Goal: Information Seeking & Learning: Check status

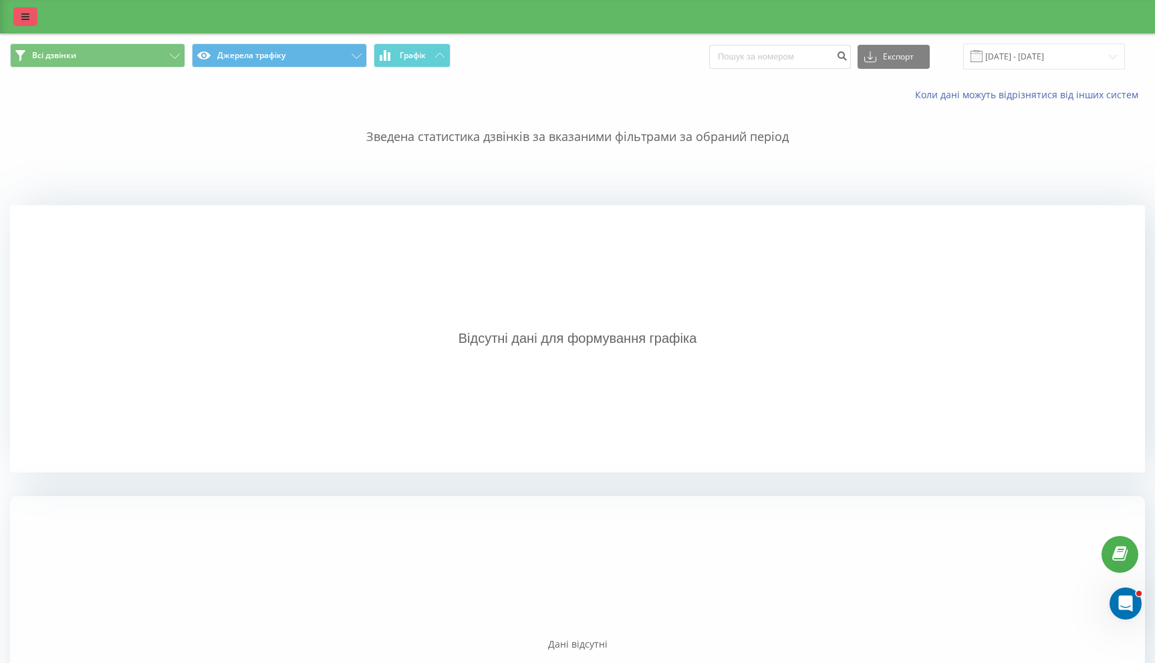
click at [18, 21] on link at bounding box center [25, 16] width 24 height 19
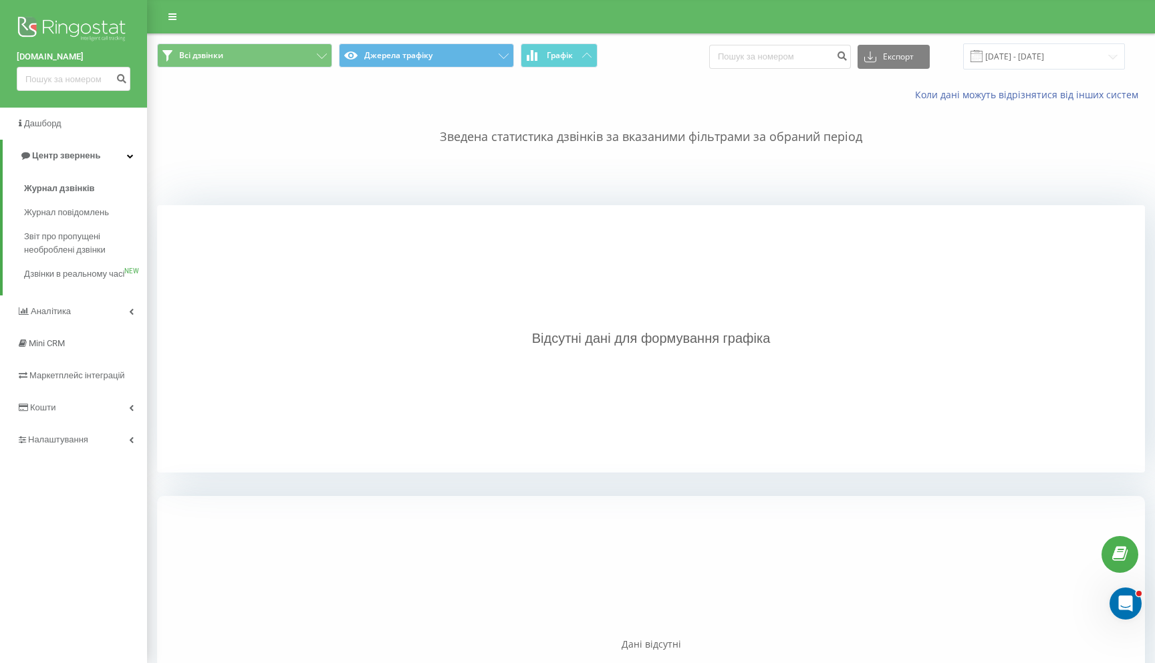
click at [76, 32] on img at bounding box center [74, 29] width 114 height 33
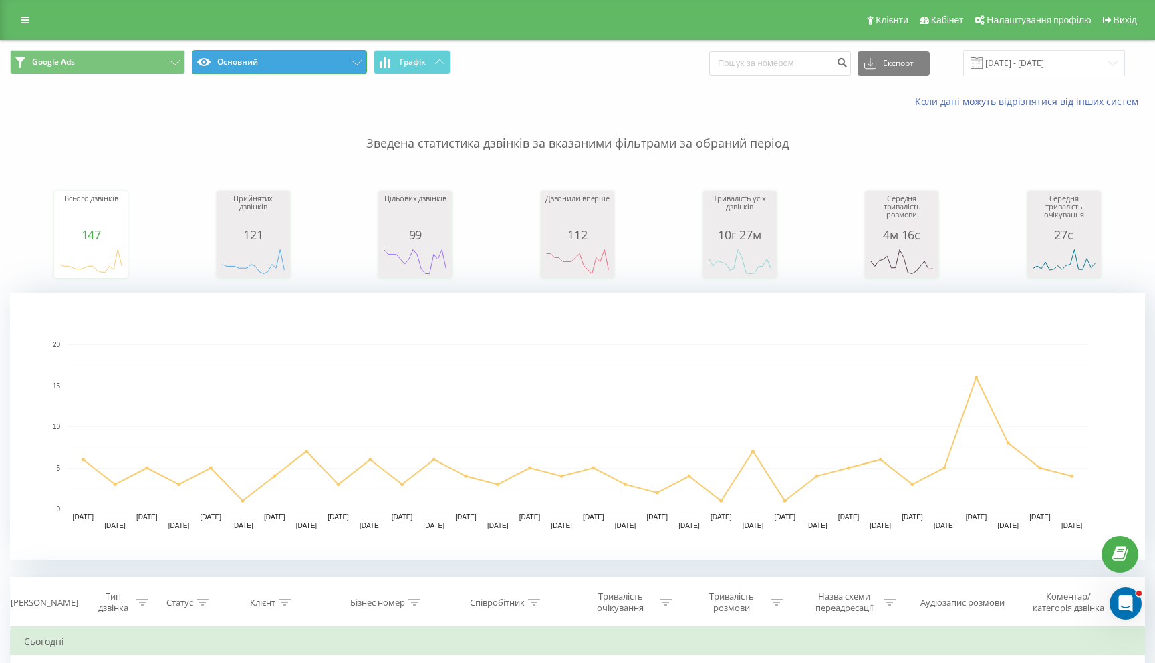
click at [272, 59] on button "Основний" at bounding box center [279, 62] width 175 height 24
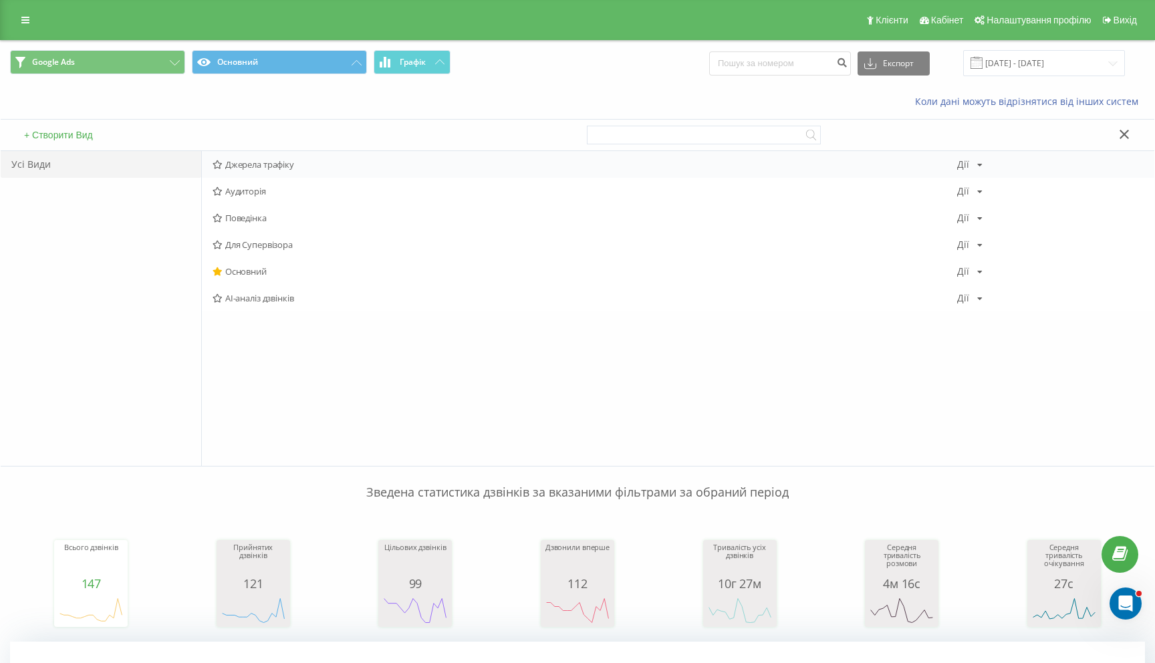
click at [255, 166] on span "Джерела трафіку" at bounding box center [585, 164] width 745 height 9
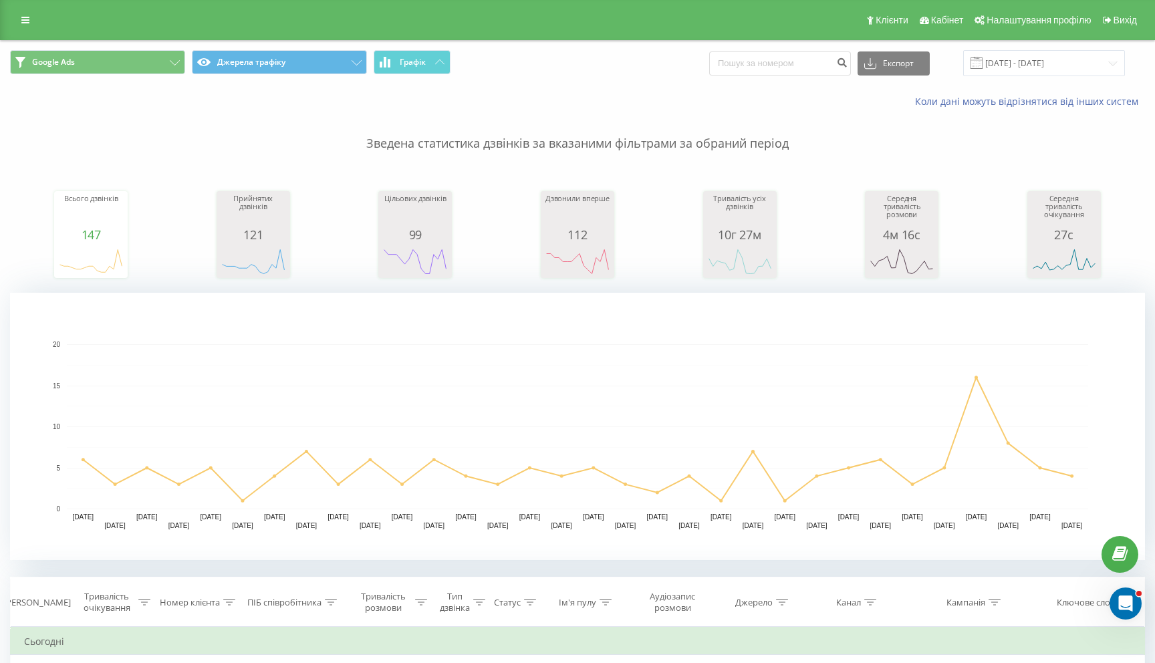
click at [277, 110] on p "Зведена статистика дзвінків за вказаними фільтрами за обраний період" at bounding box center [577, 130] width 1135 height 44
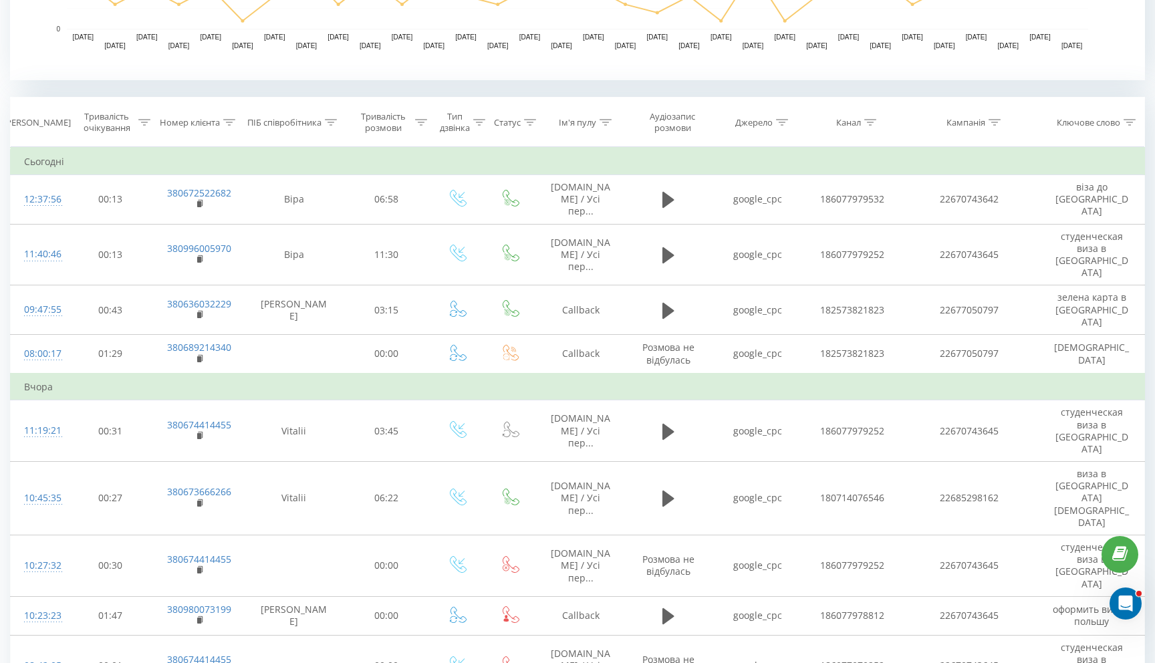
scroll to position [481, 0]
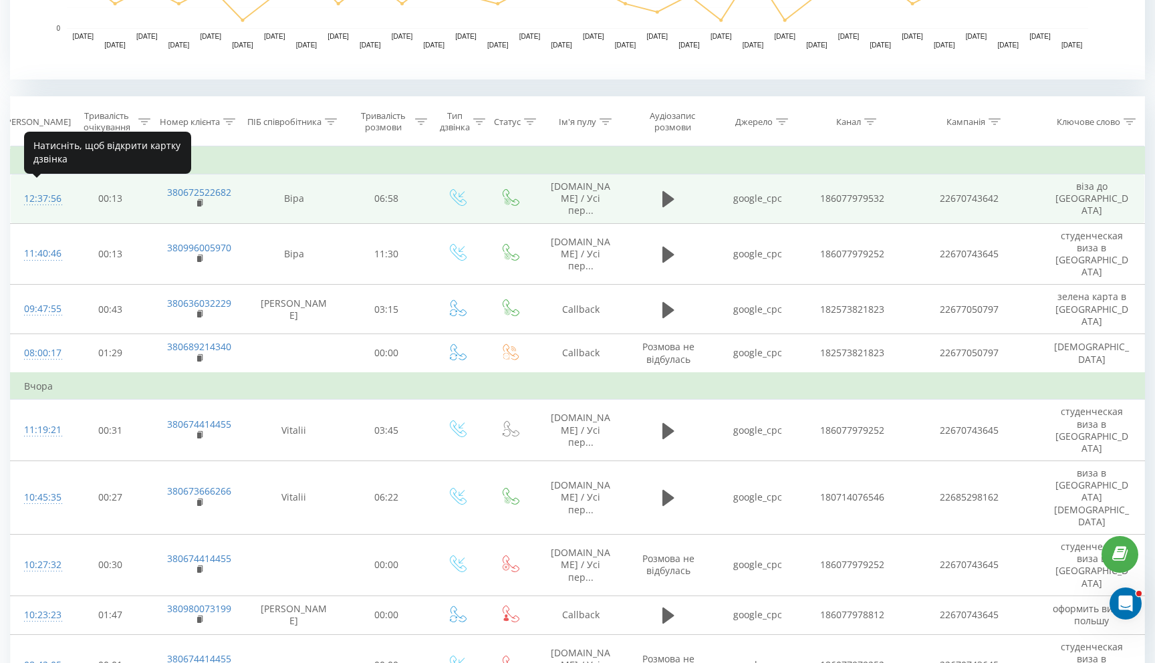
click at [47, 192] on div "12:37:56" at bounding box center [38, 199] width 29 height 26
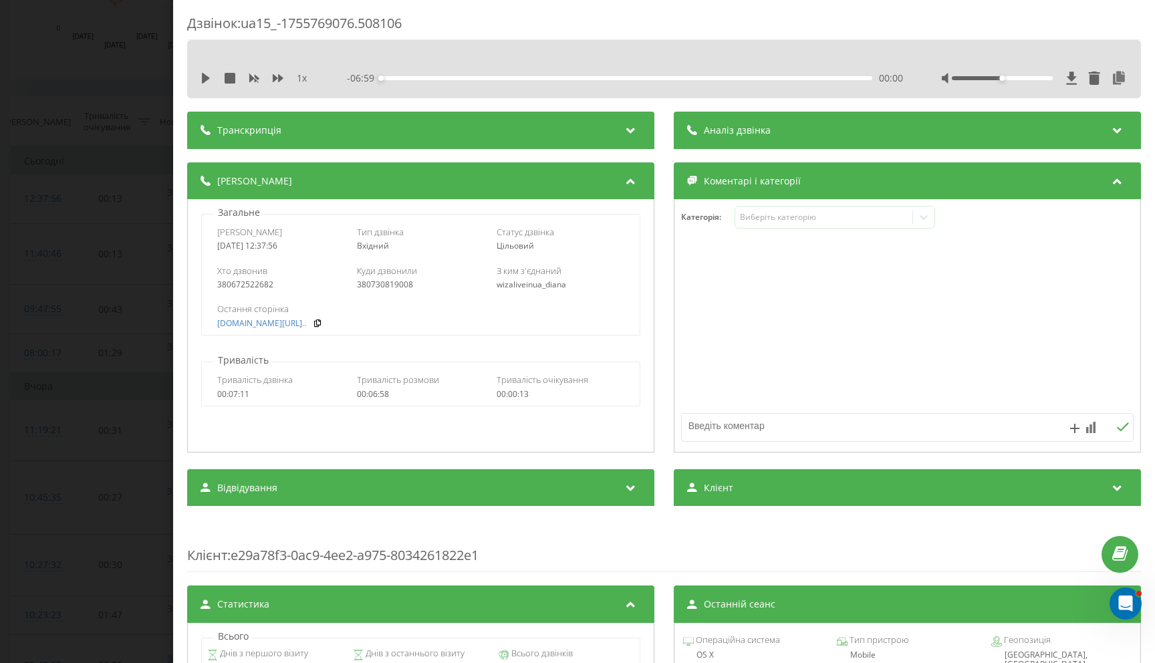
click at [781, 140] on div "Аналіз дзвінка" at bounding box center [907, 130] width 467 height 37
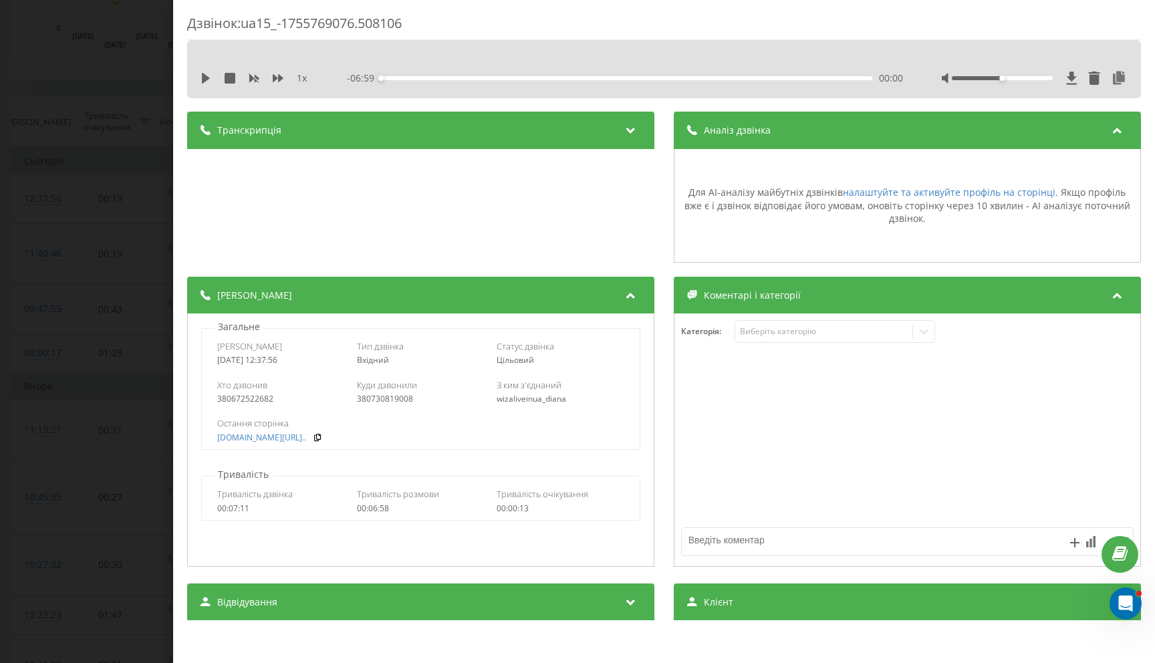
click at [493, 132] on div "Транскрипція" at bounding box center [420, 130] width 467 height 37
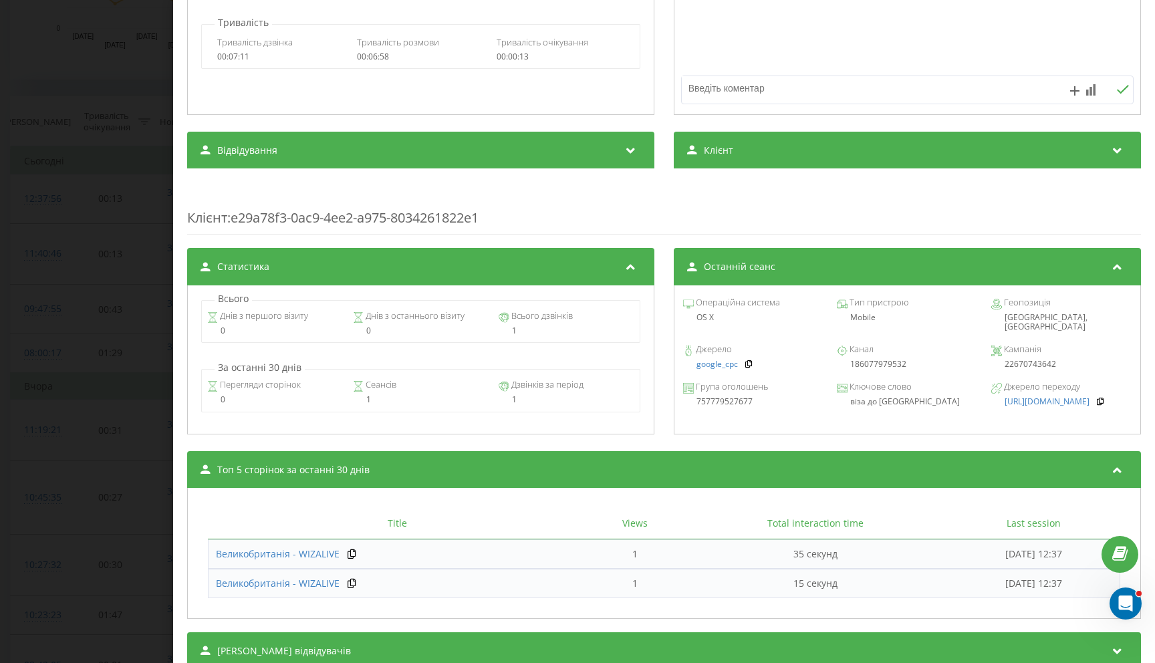
scroll to position [501, 0]
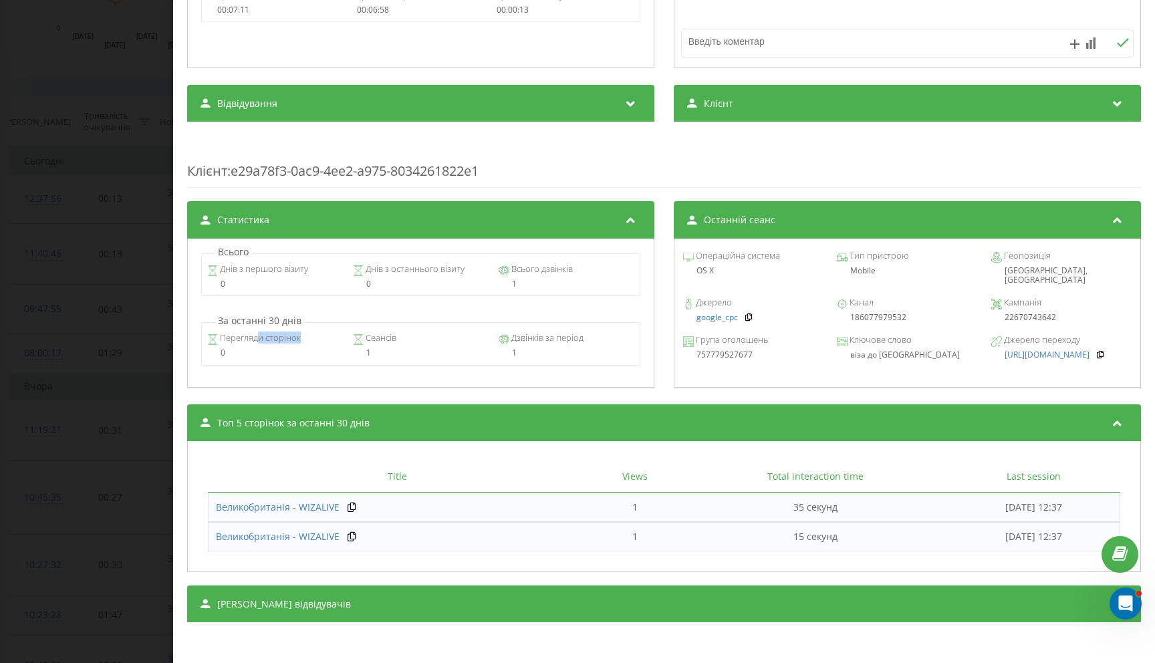
drag, startPoint x: 261, startPoint y: 333, endPoint x: 304, endPoint y: 333, distance: 43.4
click at [304, 333] on div "Перегляди сторінок 0 Сеансів 1 Дзвінків за період 1" at bounding box center [420, 343] width 439 height 43
click at [37, 27] on div "Дзвінок : ua15_-1755769076.508106 1 x - 06:59 00:00 00:00 Транскрипція Для AI-а…" at bounding box center [577, 331] width 1155 height 663
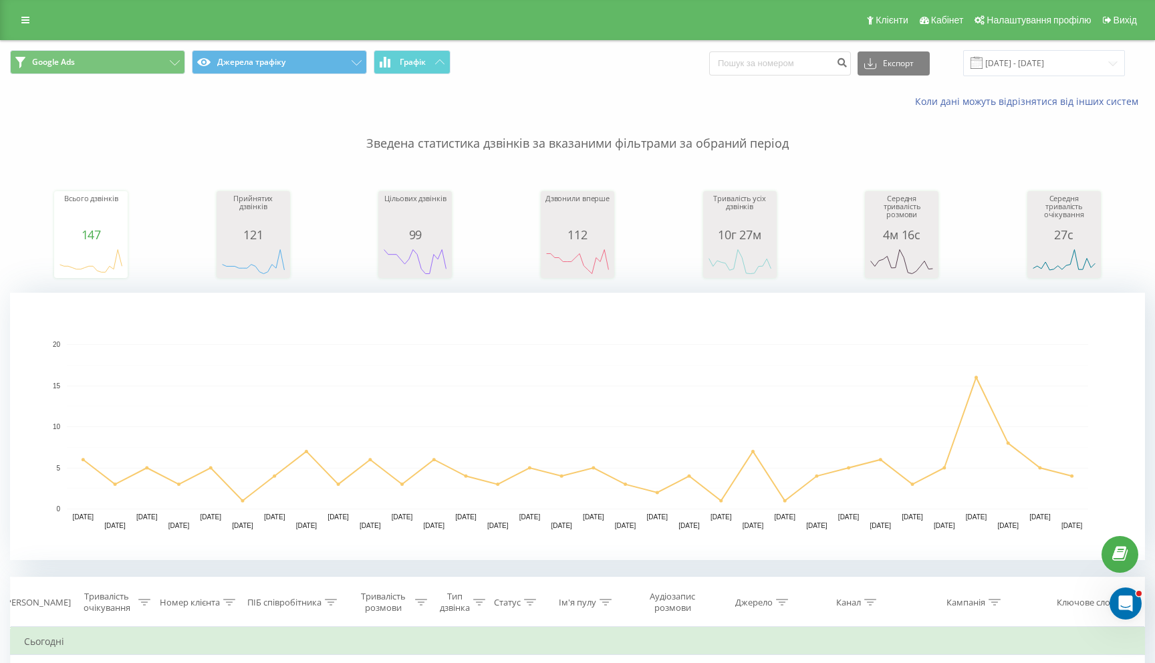
click at [42, 25] on div "Клієнти Кабінет Налаштування профілю Вихід" at bounding box center [577, 20] width 1155 height 40
click at [29, 25] on link at bounding box center [25, 20] width 24 height 19
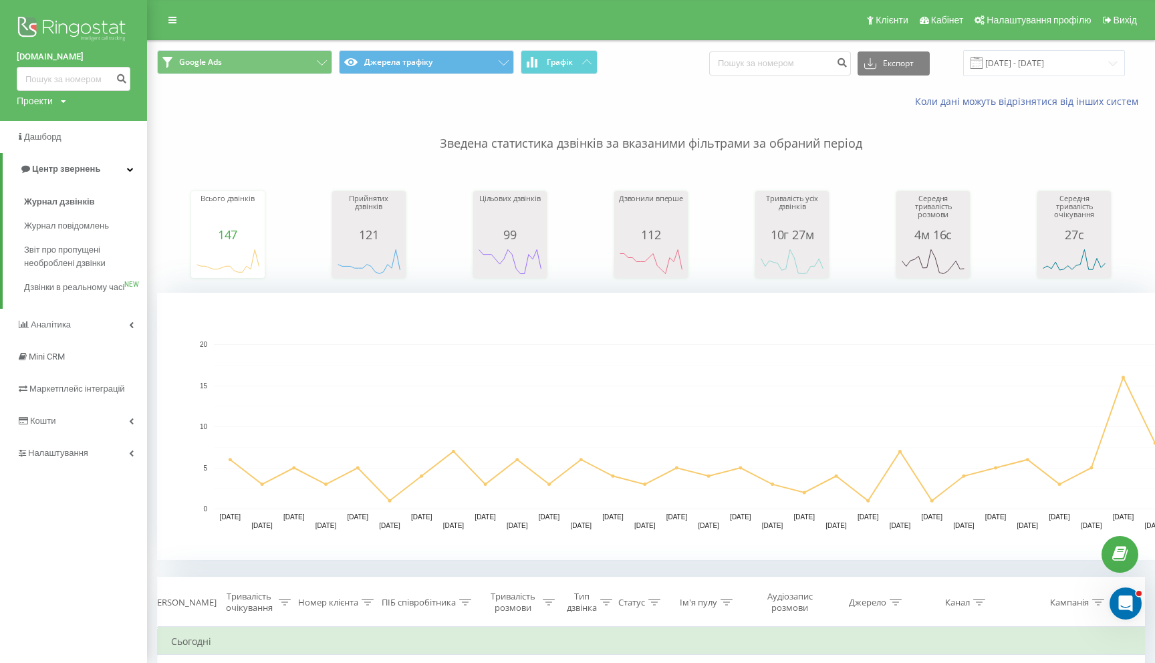
click at [57, 33] on img at bounding box center [74, 29] width 114 height 33
click at [209, 15] on div "Клієнти Кабінет Налаштування профілю Вихід" at bounding box center [577, 20] width 1155 height 40
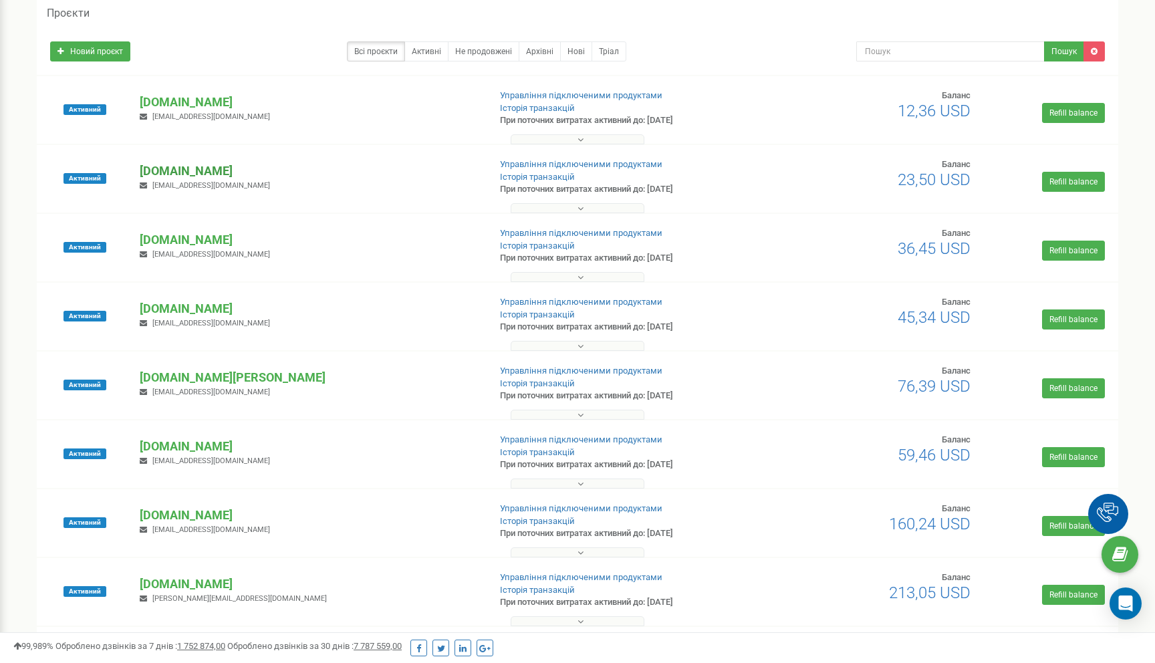
click at [180, 178] on p "[DOMAIN_NAME]" at bounding box center [309, 170] width 338 height 17
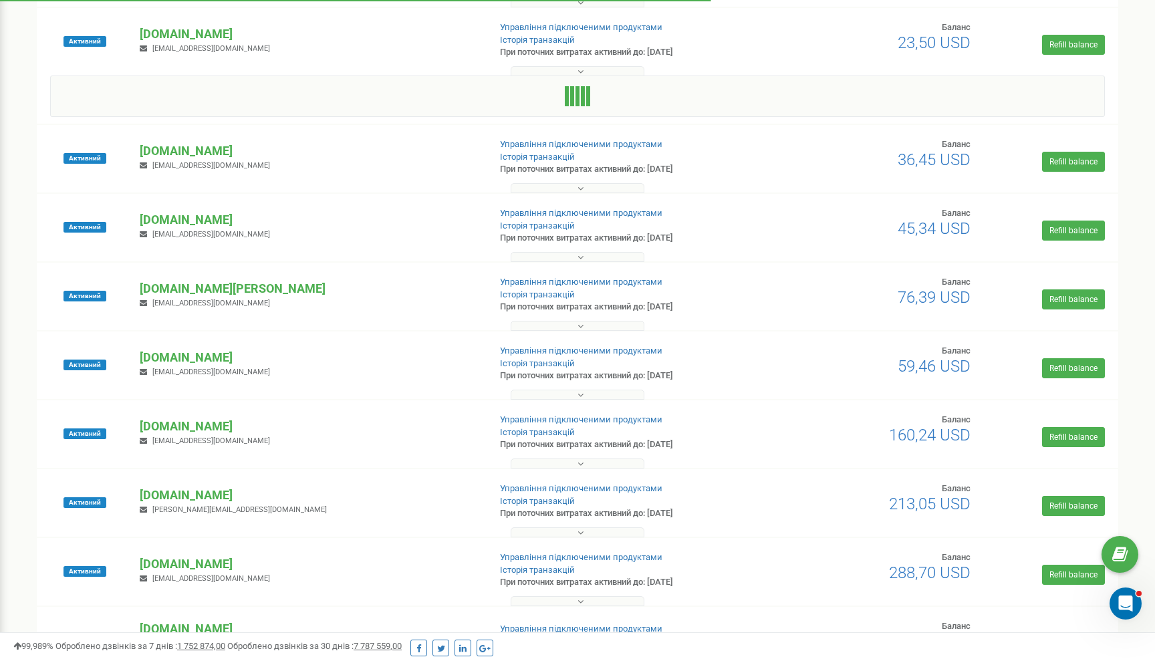
scroll to position [218, 0]
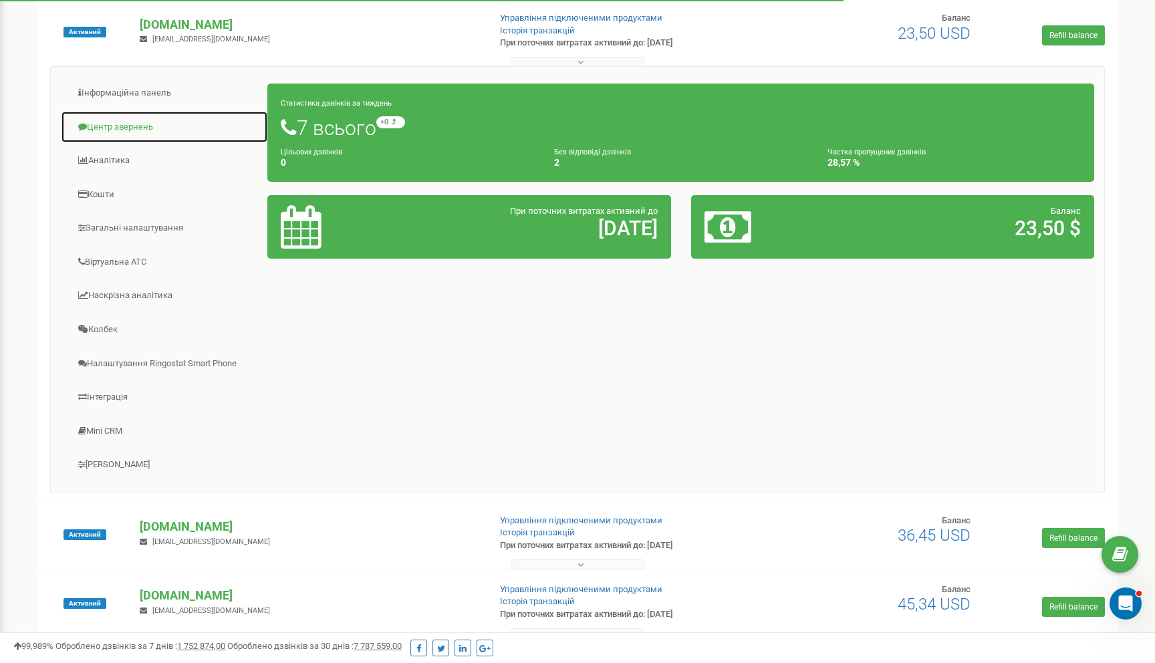
click at [126, 124] on link "Центр звернень" at bounding box center [164, 127] width 207 height 33
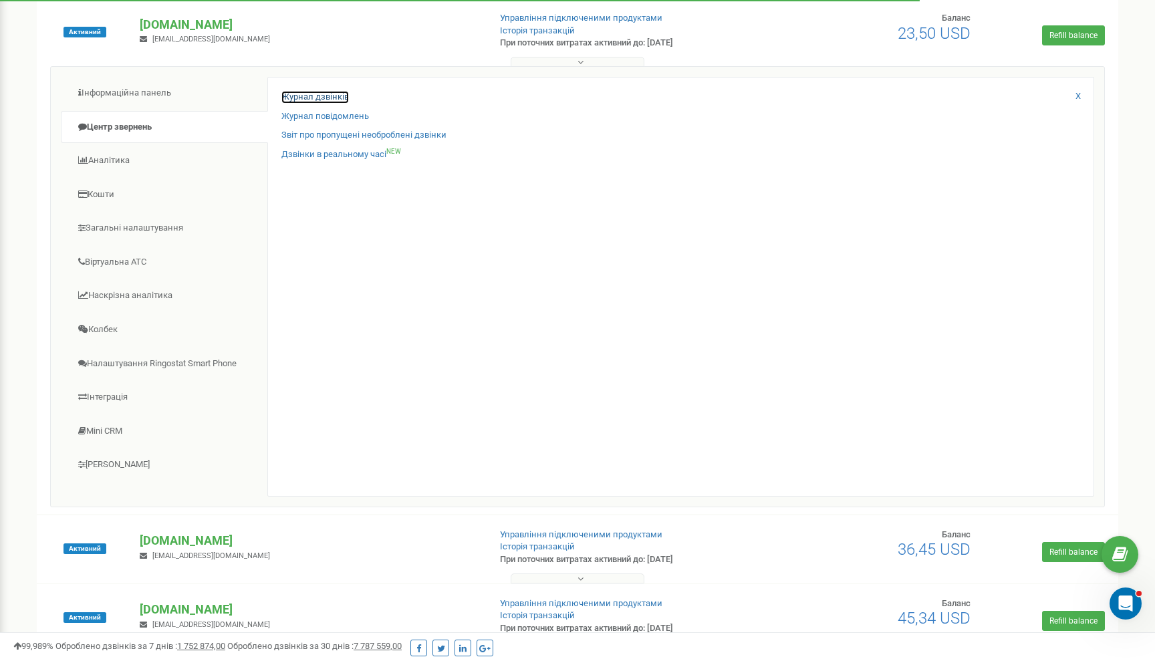
click at [316, 97] on link "Журнал дзвінків" at bounding box center [315, 97] width 68 height 13
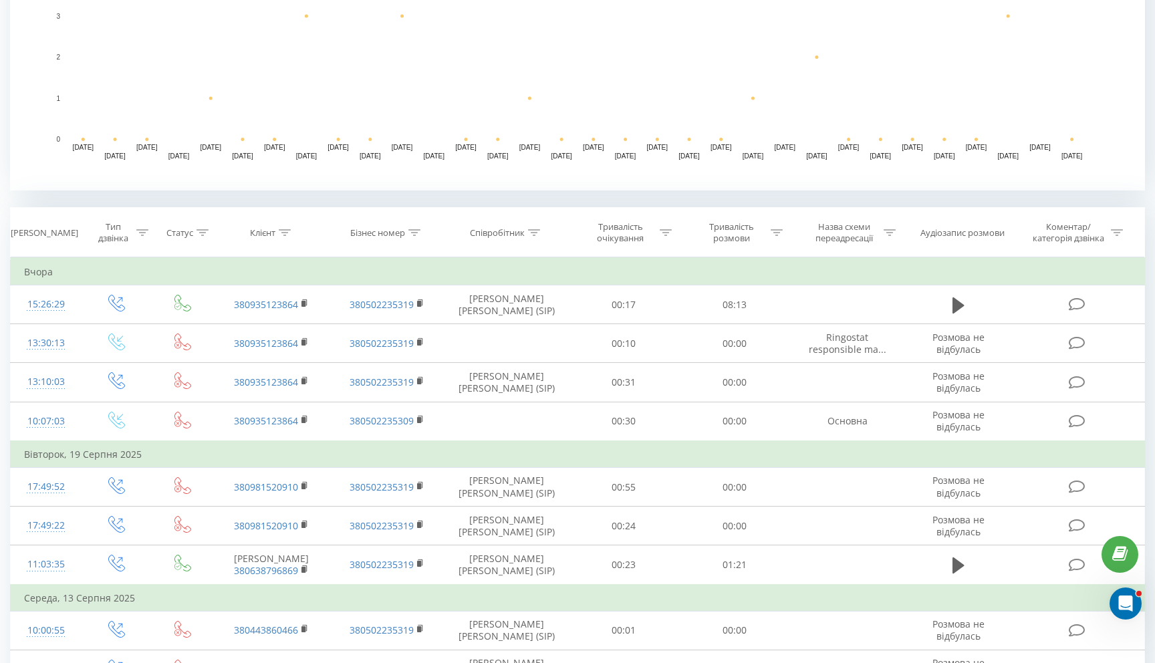
scroll to position [371, 0]
